Goal: Task Accomplishment & Management: Complete application form

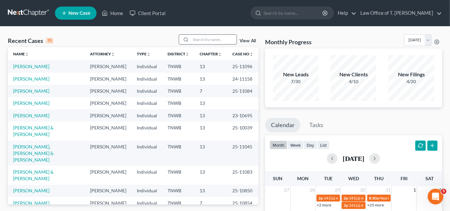
click at [198, 39] on input "search" at bounding box center [214, 39] width 46 height 9
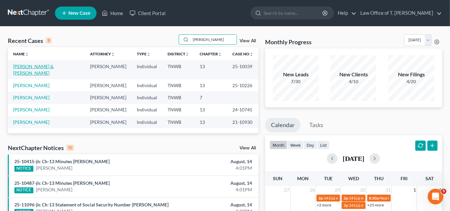
type input "[PERSON_NAME]"
click at [54, 66] on link "[PERSON_NAME] & [PERSON_NAME]" at bounding box center [33, 70] width 41 height 12
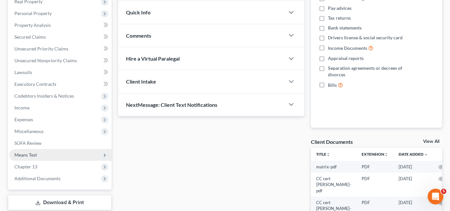
scroll to position [149, 0]
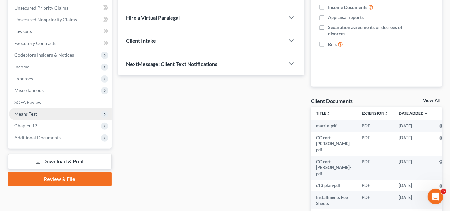
click at [37, 115] on span "Means Test" at bounding box center [60, 114] width 102 height 12
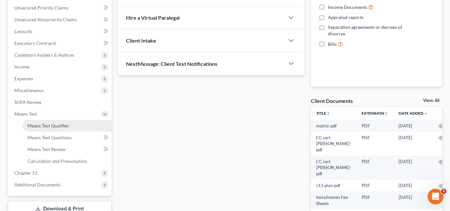
click at [42, 125] on span "Means Test Qualifier" at bounding box center [48, 126] width 42 height 6
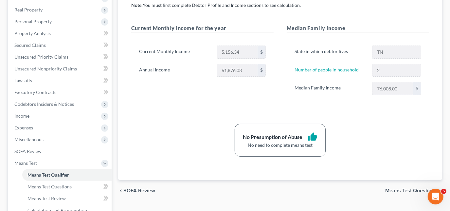
scroll to position [89, 0]
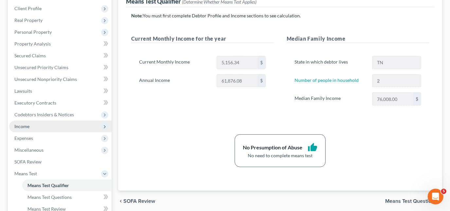
click at [29, 127] on span "Income" at bounding box center [60, 126] width 102 height 12
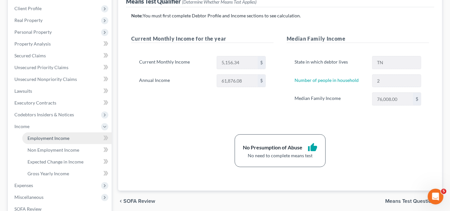
click at [45, 137] on span "Employment Income" at bounding box center [48, 138] width 42 height 6
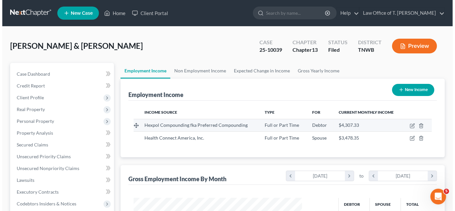
scroll to position [117, 181]
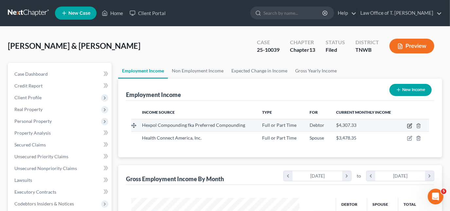
click at [407, 124] on icon "button" at bounding box center [409, 125] width 5 height 5
select select "0"
select select "44"
select select "2"
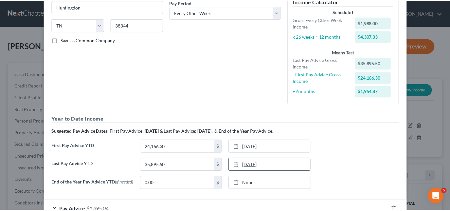
scroll to position [160, 0]
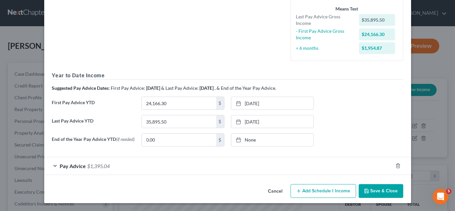
click at [385, 191] on button "Save & Close" at bounding box center [380, 191] width 45 height 14
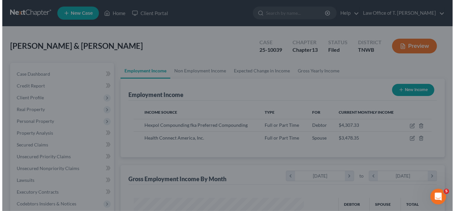
scroll to position [327236, 327172]
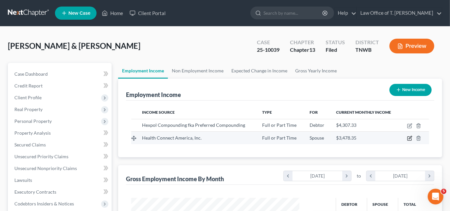
click at [409, 137] on icon "button" at bounding box center [409, 138] width 5 height 5
select select "0"
select select "44"
select select "2"
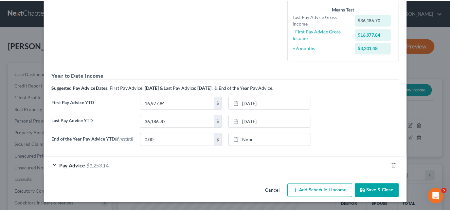
scroll to position [160, 0]
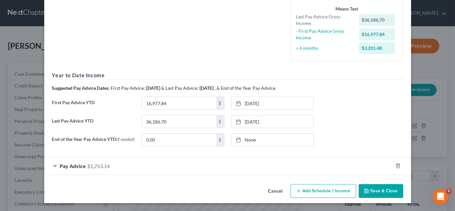
click at [372, 191] on button "Save & Close" at bounding box center [380, 191] width 45 height 14
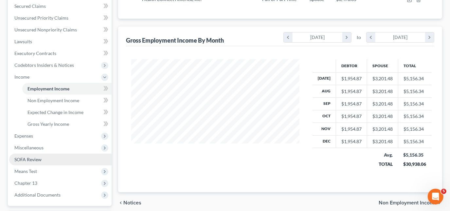
scroll to position [149, 0]
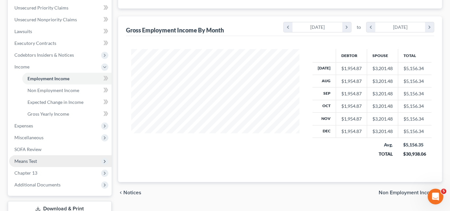
click at [32, 159] on span "Means Test" at bounding box center [25, 161] width 23 height 6
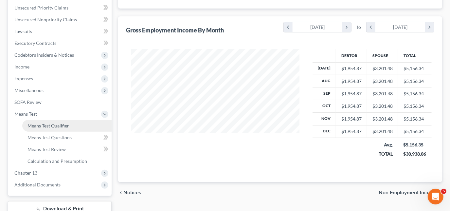
click at [56, 126] on span "Means Test Qualifier" at bounding box center [48, 126] width 42 height 6
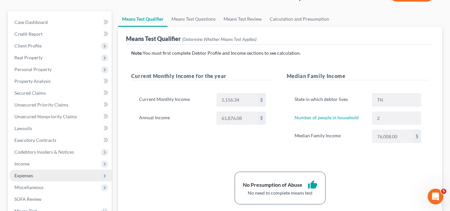
scroll to position [59, 0]
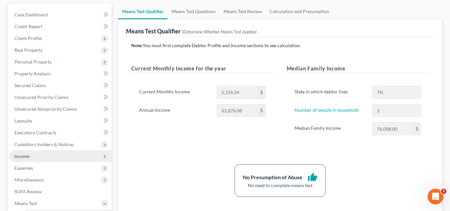
click at [33, 156] on span "Income" at bounding box center [60, 156] width 102 height 12
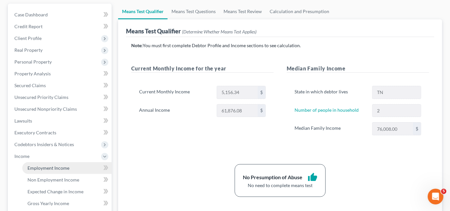
click at [57, 168] on span "Employment Income" at bounding box center [48, 168] width 42 height 6
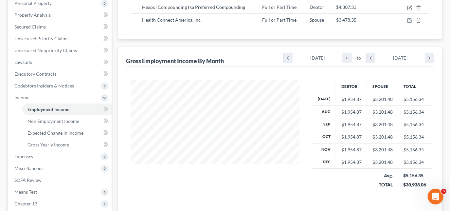
scroll to position [119, 0]
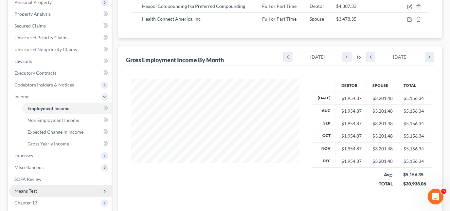
drag, startPoint x: 39, startPoint y: 188, endPoint x: 43, endPoint y: 189, distance: 3.4
click at [39, 188] on span "Means Test" at bounding box center [60, 191] width 102 height 12
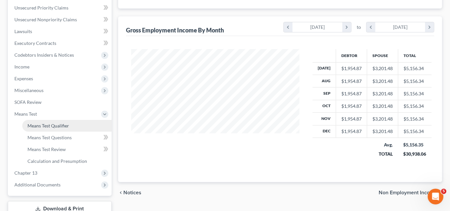
click at [63, 125] on span "Means Test Qualifier" at bounding box center [48, 126] width 42 height 6
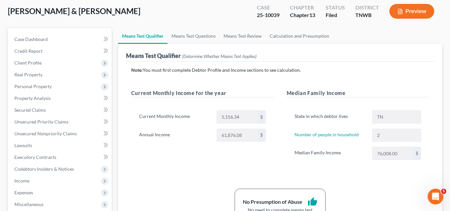
scroll to position [29, 0]
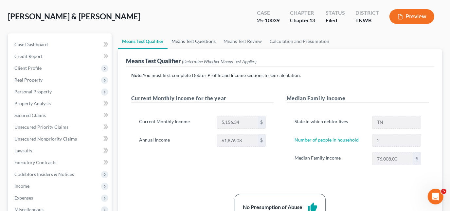
click at [186, 40] on link "Means Test Questions" at bounding box center [194, 41] width 52 height 16
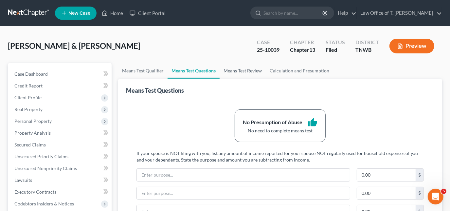
click at [244, 70] on link "Means Test Review" at bounding box center [243, 71] width 46 height 16
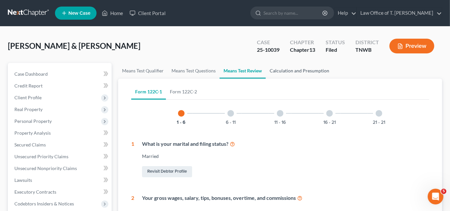
click at [285, 70] on link "Calculation and Presumption" at bounding box center [299, 71] width 67 height 16
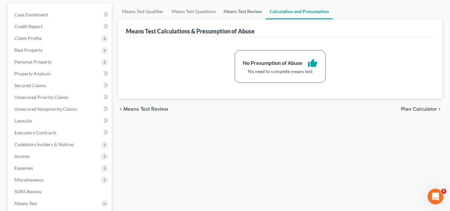
click at [237, 13] on link "Means Test Review" at bounding box center [243, 12] width 46 height 16
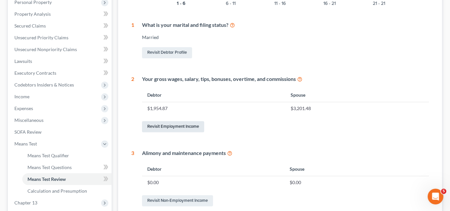
click at [188, 128] on link "Revisit Employment Income" at bounding box center [173, 126] width 62 height 11
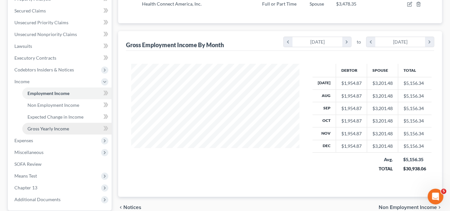
scroll to position [166, 0]
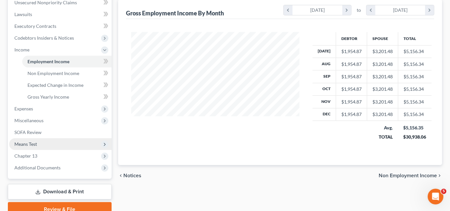
click at [34, 145] on span "Means Test" at bounding box center [25, 144] width 23 height 6
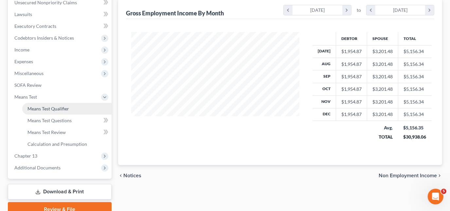
click at [53, 107] on span "Means Test Qualifier" at bounding box center [48, 109] width 42 height 6
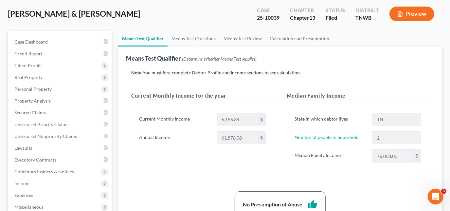
scroll to position [29, 0]
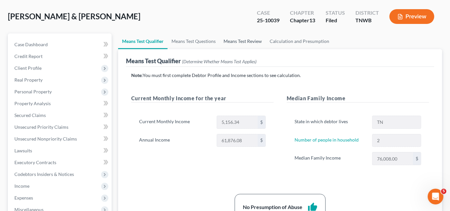
click at [243, 40] on link "Means Test Review" at bounding box center [243, 41] width 46 height 16
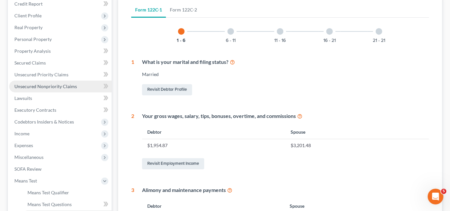
scroll to position [89, 0]
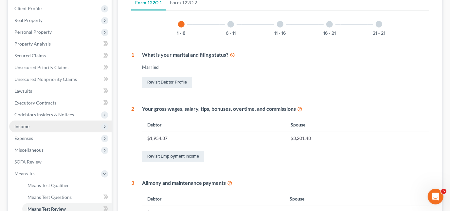
click at [26, 126] on span "Income" at bounding box center [21, 126] width 15 height 6
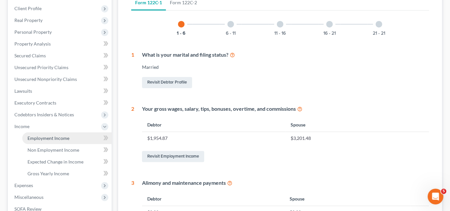
click at [56, 137] on span "Employment Income" at bounding box center [48, 138] width 42 height 6
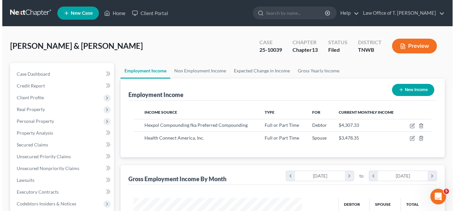
scroll to position [117, 181]
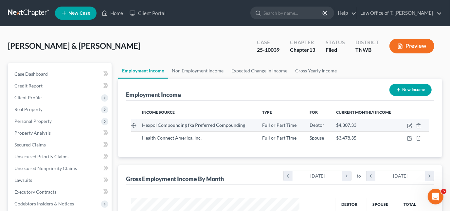
click at [406, 124] on td at bounding box center [414, 125] width 29 height 12
click at [406, 125] on td at bounding box center [414, 125] width 29 height 12
click at [409, 126] on icon "button" at bounding box center [409, 125] width 5 height 5
select select "0"
select select "44"
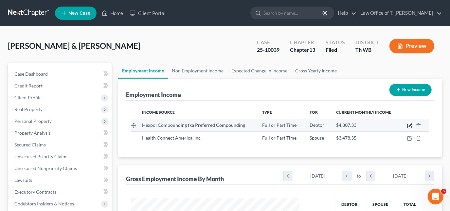
select select "2"
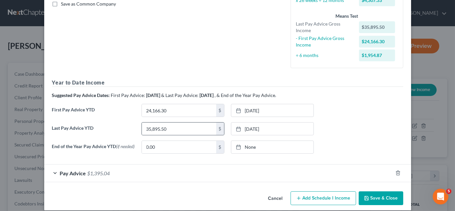
scroll to position [160, 0]
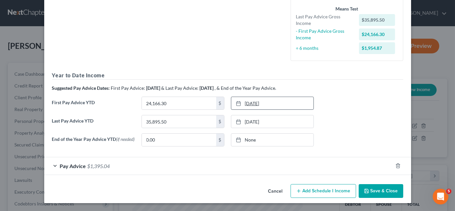
click at [237, 101] on rect at bounding box center [238, 103] width 4 height 4
click at [54, 164] on div "Pay Advice $1,395.04" at bounding box center [218, 165] width 348 height 17
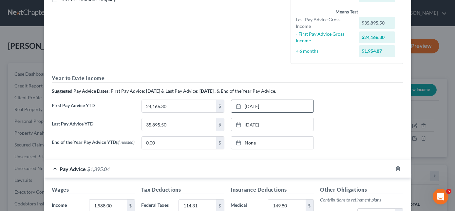
scroll to position [170, 0]
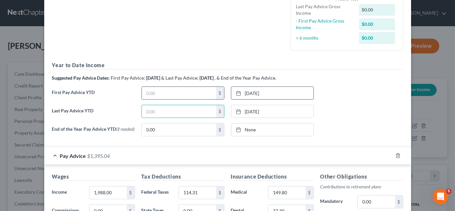
click at [178, 93] on input "text" at bounding box center [179, 93] width 74 height 12
click at [178, 93] on input "3,656.16" at bounding box center [179, 93] width 74 height 12
type input "3,656.16"
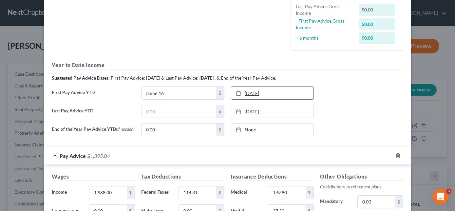
click at [241, 94] on div at bounding box center [240, 93] width 9 height 6
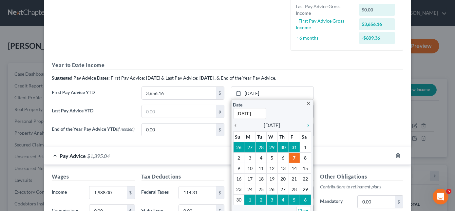
click at [233, 124] on icon "chevron_left" at bounding box center [237, 125] width 9 height 5
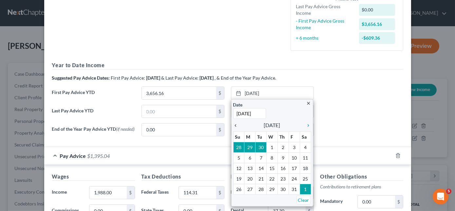
click at [233, 124] on icon "chevron_left" at bounding box center [237, 125] width 9 height 5
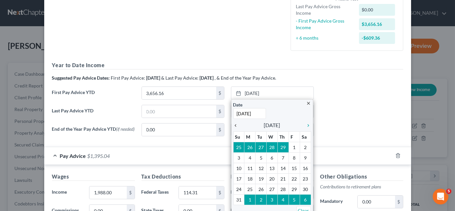
click at [233, 124] on icon "chevron_left" at bounding box center [237, 125] width 9 height 5
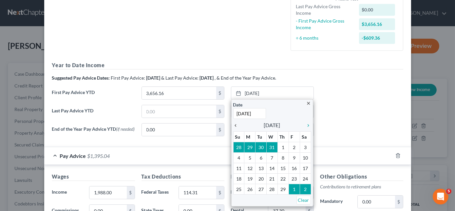
click at [233, 124] on icon "chevron_left" at bounding box center [237, 125] width 9 height 5
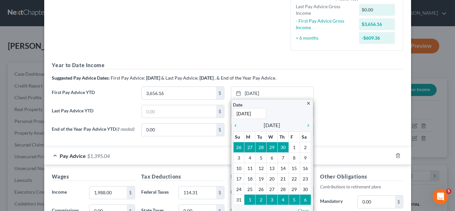
click at [305, 119] on div "close Date [DATE] Time 12:00 AM chevron_left [DATE] chevron_right Su M Tu W Th …" at bounding box center [272, 158] width 82 height 118
click at [304, 123] on icon "chevron_right" at bounding box center [306, 125] width 9 height 5
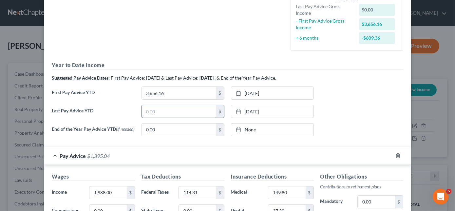
click at [173, 114] on input "text" at bounding box center [179, 111] width 74 height 12
type input "37,784.10"
click at [232, 110] on link "[DATE]" at bounding box center [272, 111] width 82 height 12
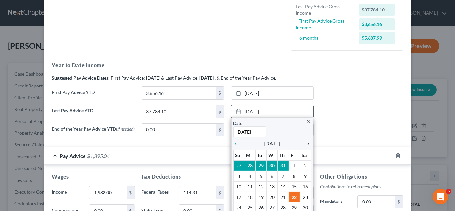
click at [306, 142] on icon "chevron_right" at bounding box center [306, 143] width 9 height 5
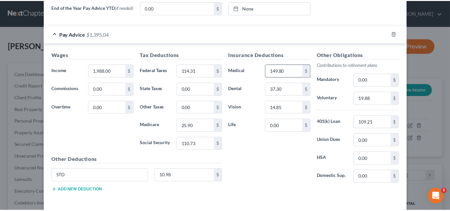
scroll to position [319, 0]
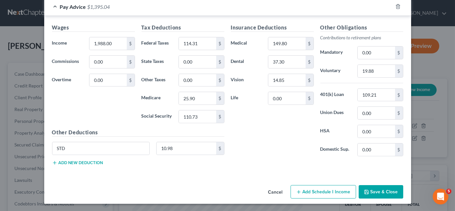
click at [370, 190] on button "Save & Close" at bounding box center [380, 192] width 45 height 14
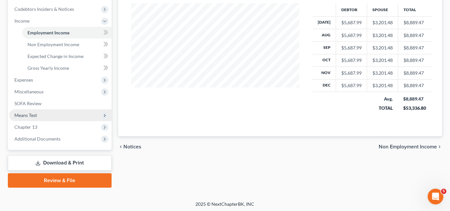
scroll to position [195, 0]
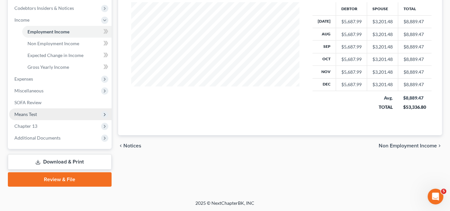
click at [37, 116] on span "Means Test" at bounding box center [60, 114] width 102 height 12
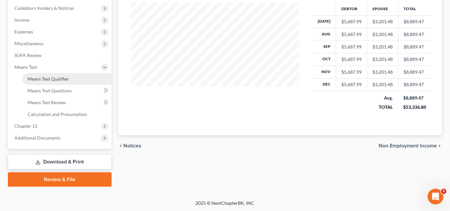
click at [51, 81] on span "Means Test Qualifier" at bounding box center [48, 79] width 42 height 6
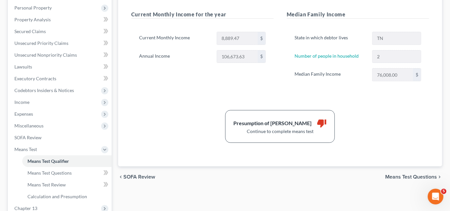
scroll to position [119, 0]
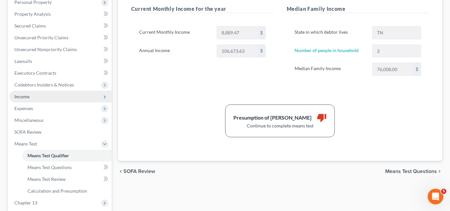
click at [41, 98] on span "Income" at bounding box center [60, 97] width 102 height 12
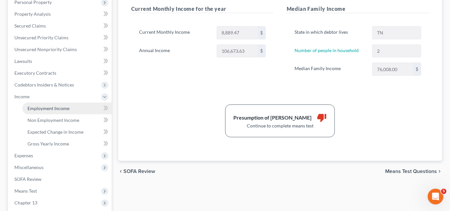
click at [60, 109] on span "Employment Income" at bounding box center [48, 108] width 42 height 6
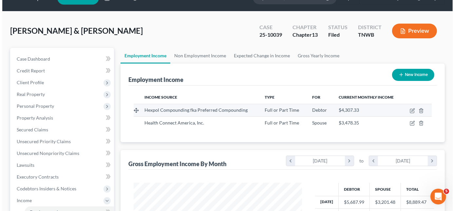
scroll to position [29, 0]
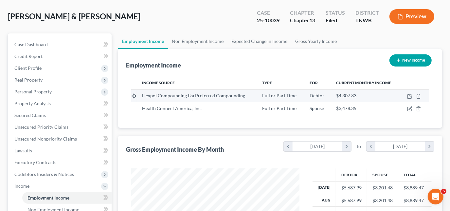
click at [413, 94] on td at bounding box center [414, 95] width 29 height 12
click at [409, 96] on icon "button" at bounding box center [409, 96] width 5 height 5
select select "0"
select select "44"
select select "2"
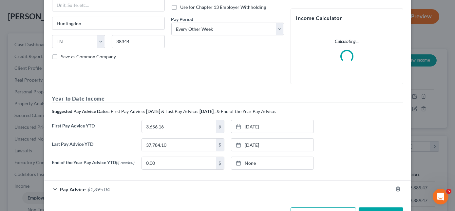
scroll to position [124, 0]
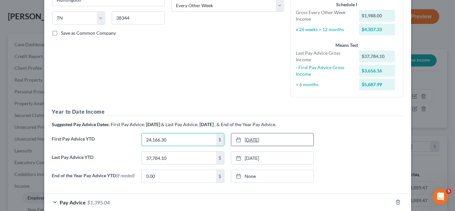
type input "24,166.30"
click at [236, 137] on icon at bounding box center [238, 139] width 5 height 5
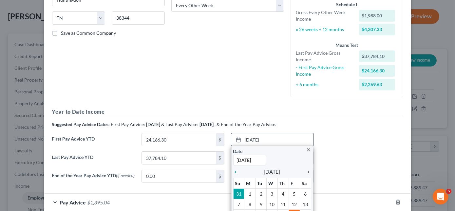
click at [303, 171] on icon "chevron_right" at bounding box center [306, 171] width 9 height 5
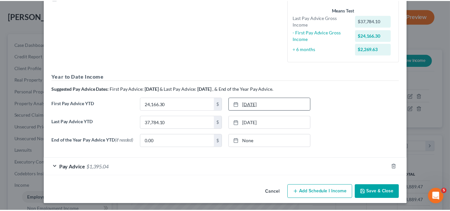
scroll to position [160, 0]
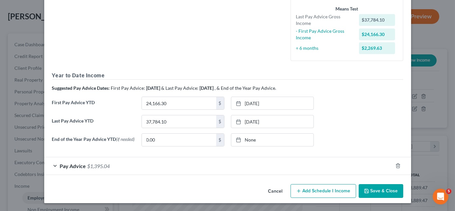
click at [389, 192] on button "Save & Close" at bounding box center [380, 191] width 45 height 14
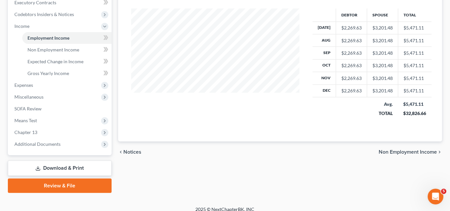
scroll to position [195, 0]
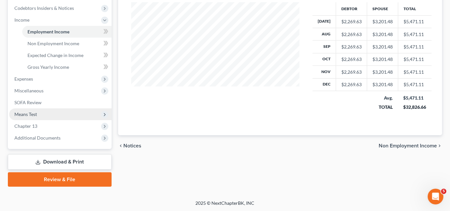
click at [27, 112] on span "Means Test" at bounding box center [25, 114] width 23 height 6
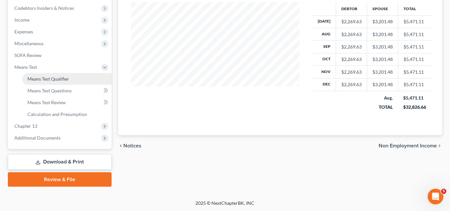
click at [54, 80] on span "Means Test Qualifier" at bounding box center [48, 79] width 42 height 6
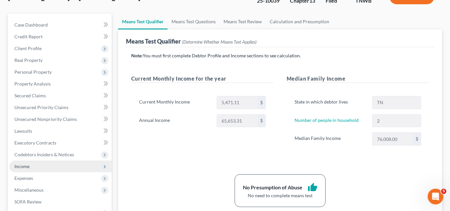
scroll to position [59, 0]
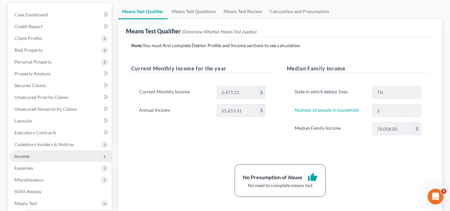
click at [35, 156] on span "Income" at bounding box center [60, 156] width 102 height 12
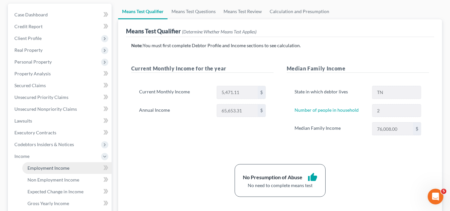
click at [52, 166] on span "Employment Income" at bounding box center [48, 168] width 42 height 6
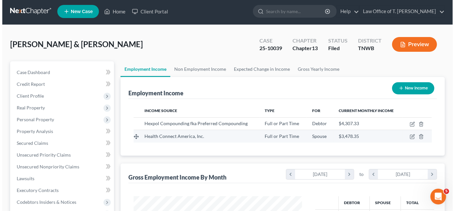
scroll to position [29, 0]
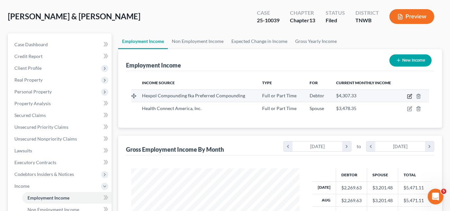
click at [408, 94] on icon "button" at bounding box center [409, 96] width 5 height 5
select select "0"
select select "44"
select select "2"
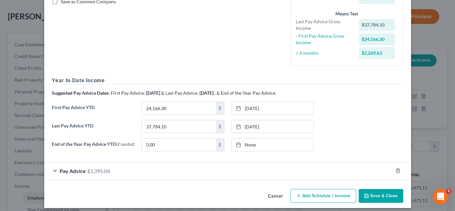
scroll to position [160, 0]
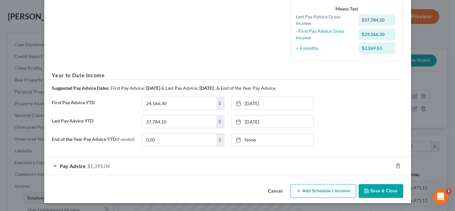
click at [54, 166] on div "Pay Advice $1,395.04" at bounding box center [218, 165] width 348 height 17
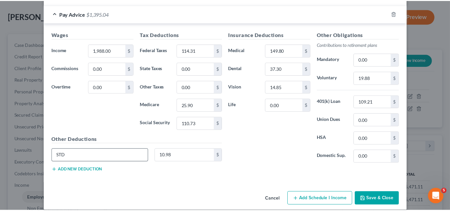
scroll to position [319, 0]
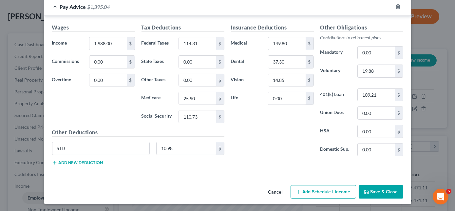
click at [367, 187] on button "Save & Close" at bounding box center [380, 192] width 45 height 14
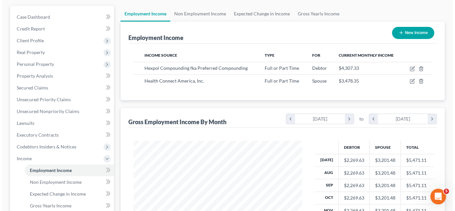
scroll to position [47, 0]
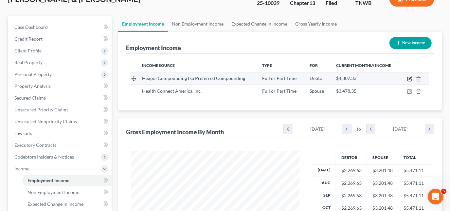
click at [412, 78] on icon "button" at bounding box center [409, 78] width 5 height 5
select select "0"
select select "44"
select select "2"
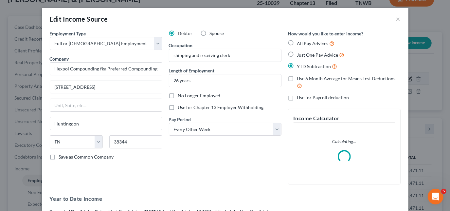
scroll to position [117, 183]
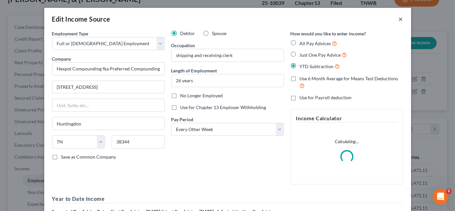
click at [398, 19] on button "×" at bounding box center [400, 19] width 5 height 8
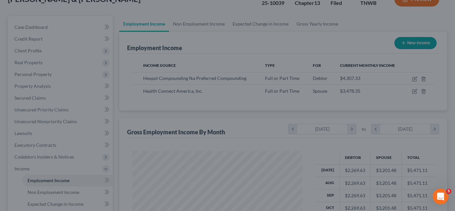
scroll to position [327236, 327172]
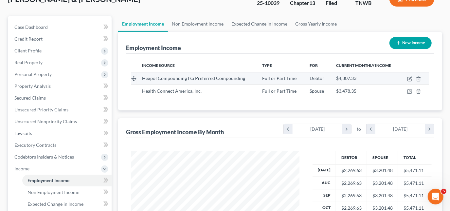
click at [407, 79] on td at bounding box center [414, 78] width 29 height 12
click at [410, 79] on icon "button" at bounding box center [409, 78] width 5 height 5
select select "0"
select select "44"
select select "2"
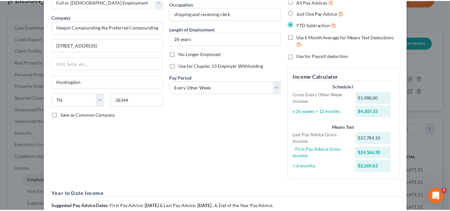
scroll to position [160, 0]
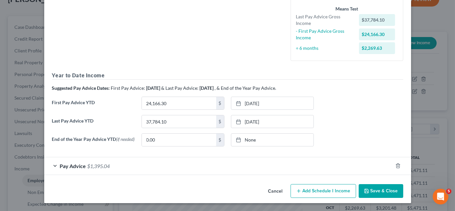
click at [387, 193] on button "Save & Close" at bounding box center [380, 191] width 45 height 14
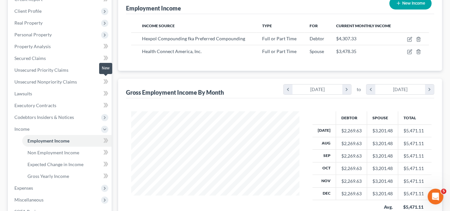
scroll to position [195, 0]
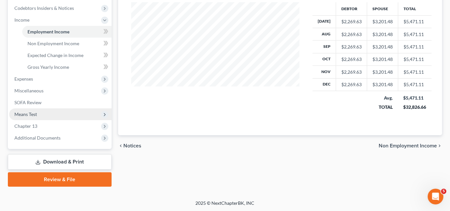
click at [30, 113] on span "Means Test" at bounding box center [25, 114] width 23 height 6
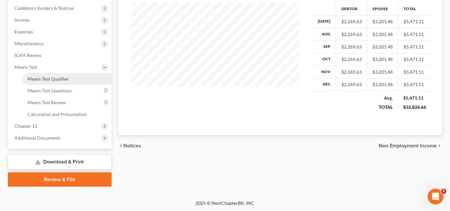
click at [57, 82] on link "Means Test Qualifier" at bounding box center [66, 79] width 89 height 12
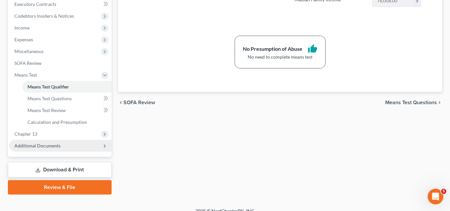
scroll to position [195, 0]
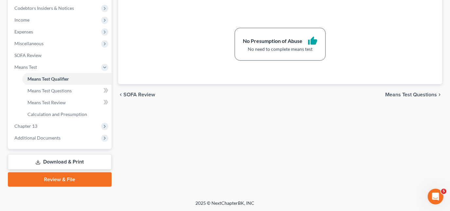
click at [41, 162] on link "Download & Print" at bounding box center [60, 161] width 104 height 15
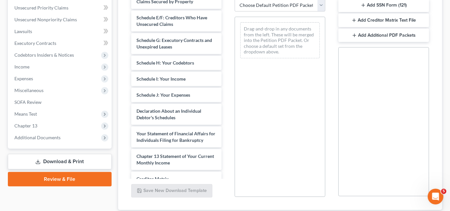
scroll to position [178, 0]
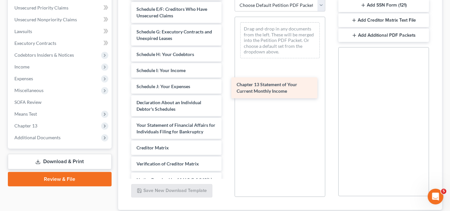
drag, startPoint x: 162, startPoint y: 156, endPoint x: 275, endPoint y: 64, distance: 145.2
click at [227, 64] on div "Chapter 13 Statement of Your Current Monthly Income matrix-pdf CC cert [PERSON_…" at bounding box center [176, 16] width 101 height 388
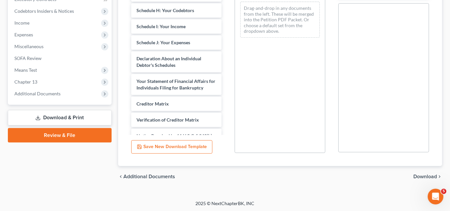
scroll to position [193, 0]
click at [429, 173] on span "Download" at bounding box center [425, 175] width 24 height 5
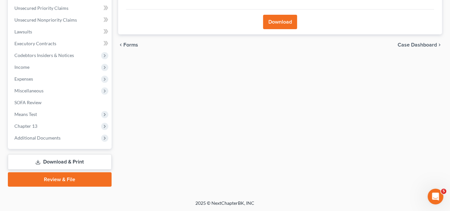
click at [273, 18] on button "Download" at bounding box center [280, 22] width 34 height 14
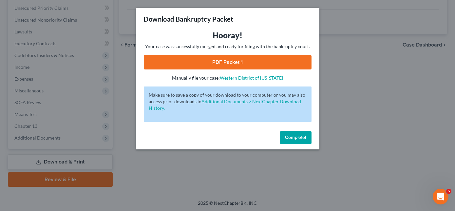
click at [287, 62] on link "PDF Packet 1" at bounding box center [228, 62] width 168 height 14
click at [301, 136] on span "Complete!" at bounding box center [295, 138] width 21 height 6
